Goal: Transaction & Acquisition: Purchase product/service

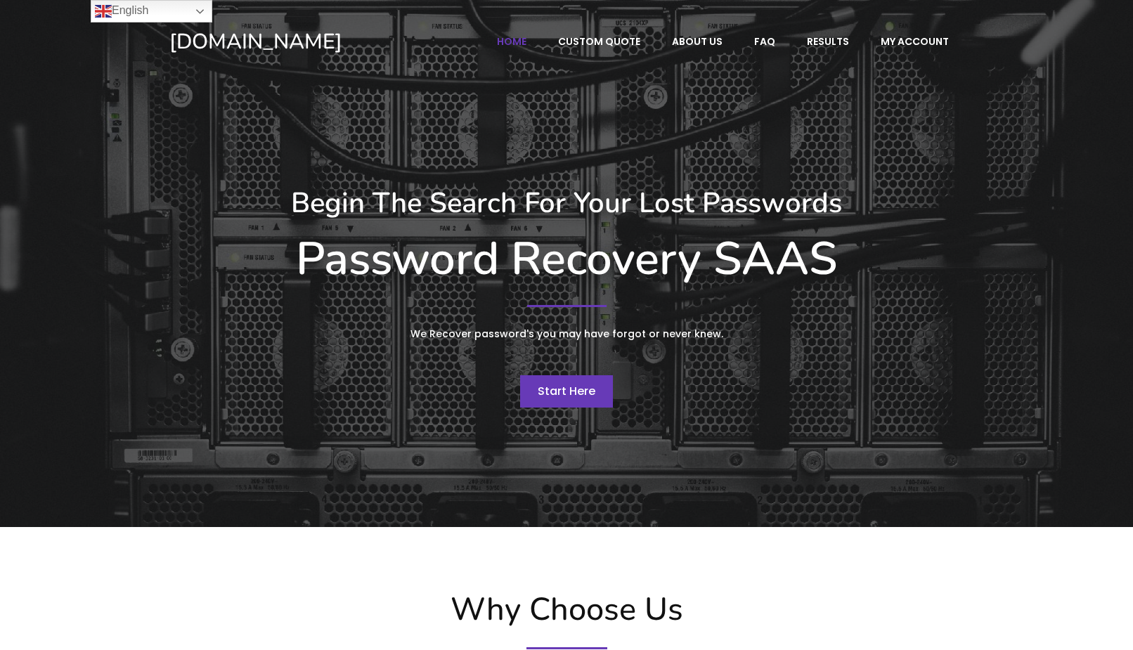
scroll to position [72, 0]
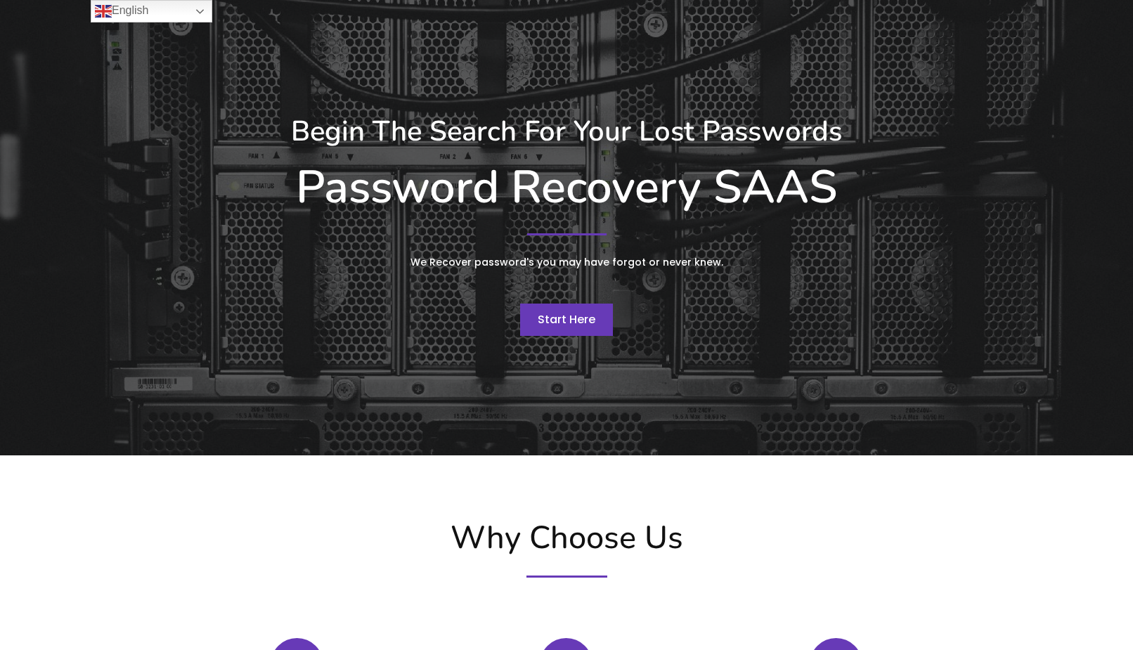
click at [578, 316] on span "Start Here" at bounding box center [567, 319] width 58 height 16
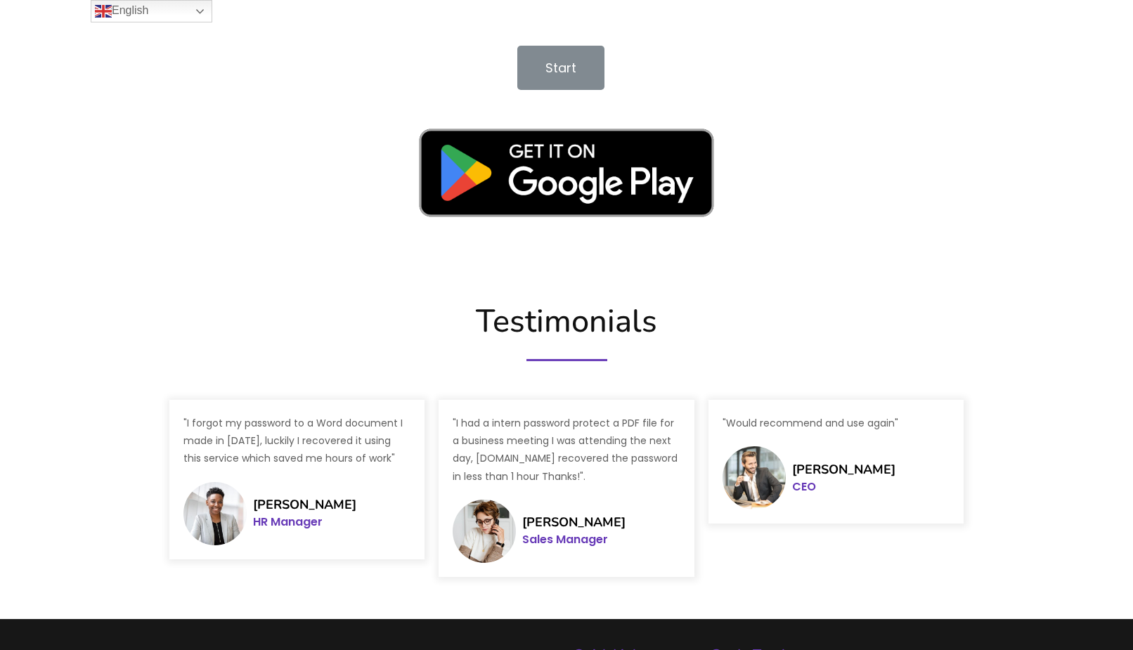
scroll to position [2238, 0]
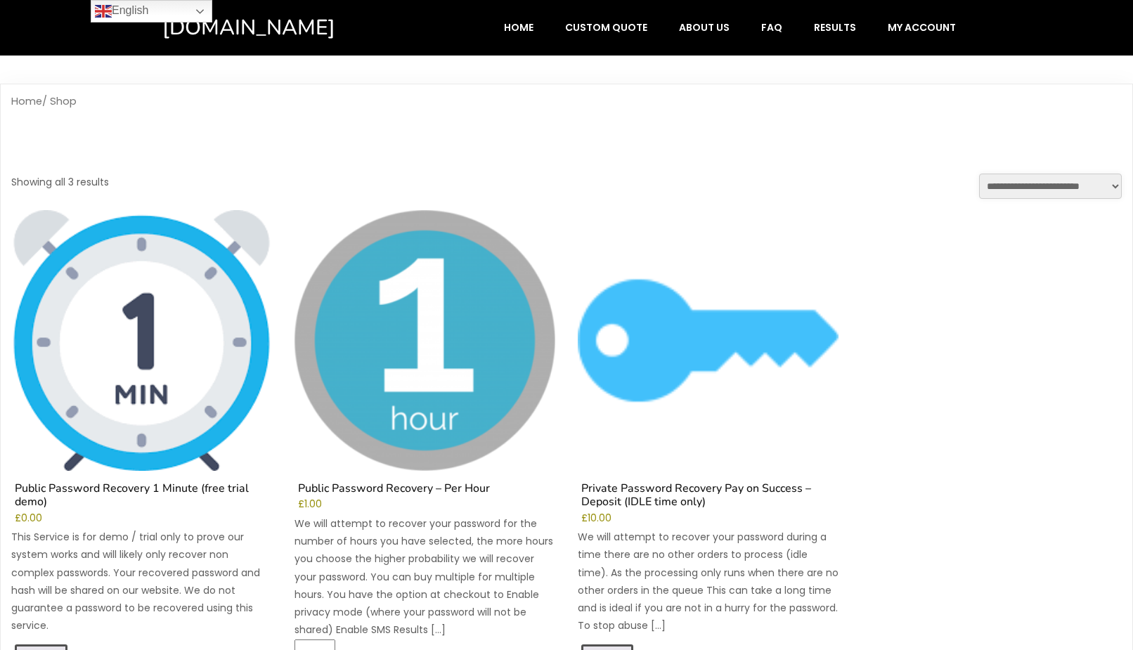
scroll to position [359, 0]
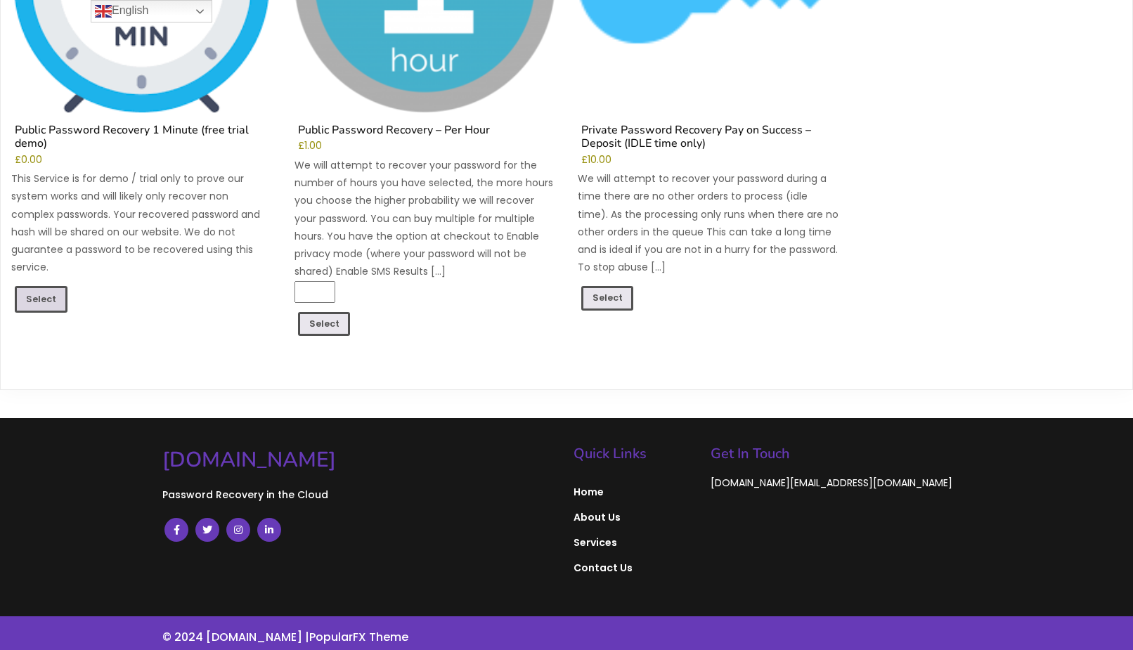
click at [43, 298] on link "Select" at bounding box center [41, 299] width 53 height 27
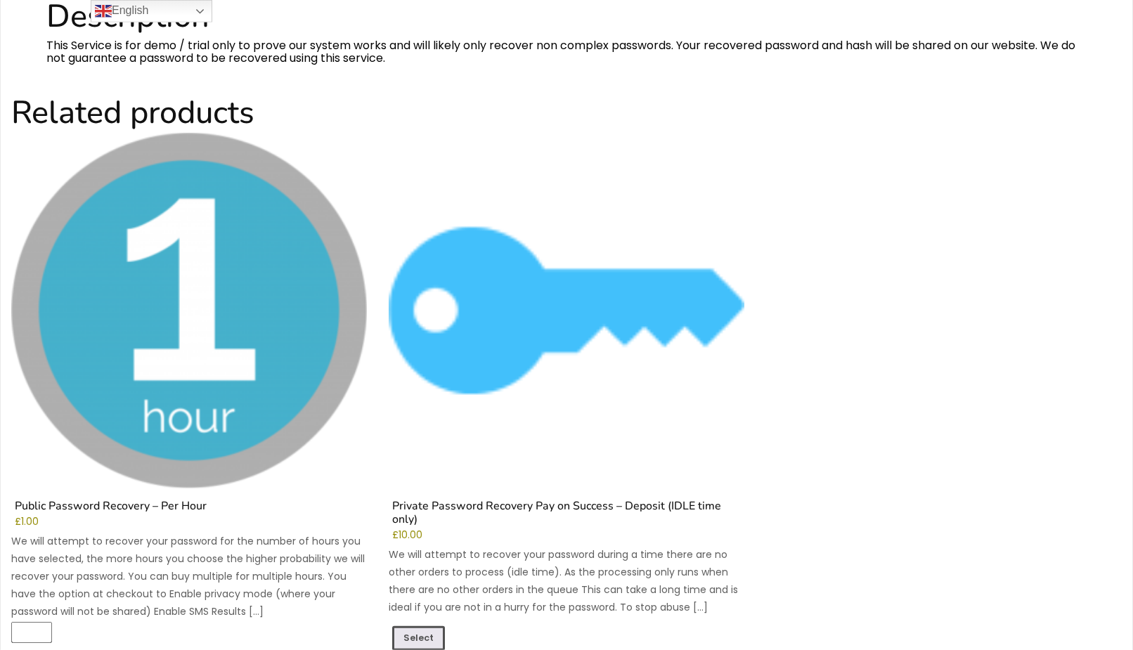
scroll to position [1214, 0]
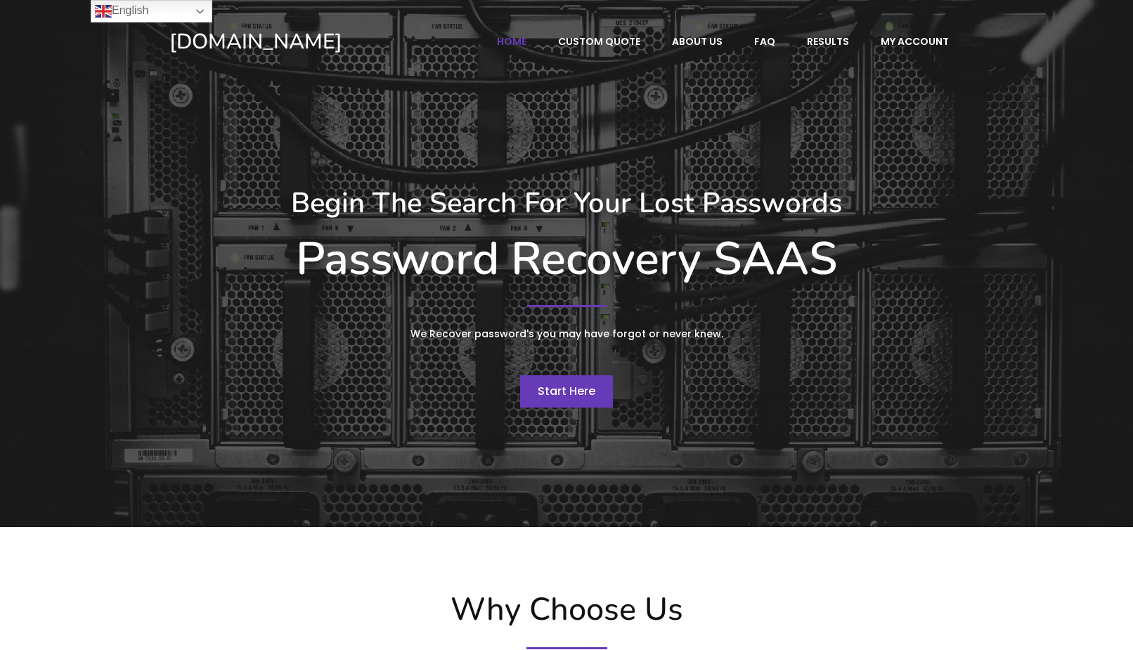
scroll to position [2238, 0]
